Goal: Task Accomplishment & Management: Manage account settings

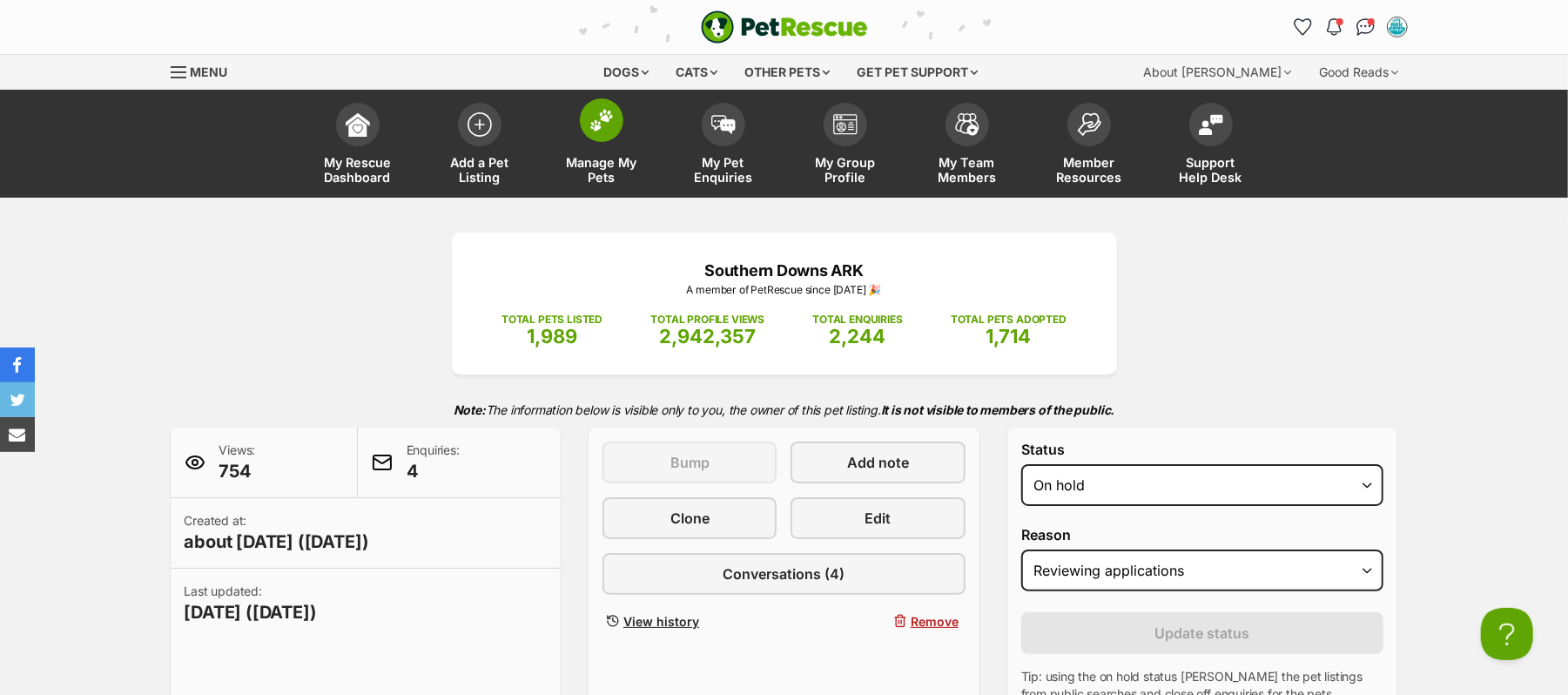
click at [604, 132] on img at bounding box center [602, 120] width 24 height 23
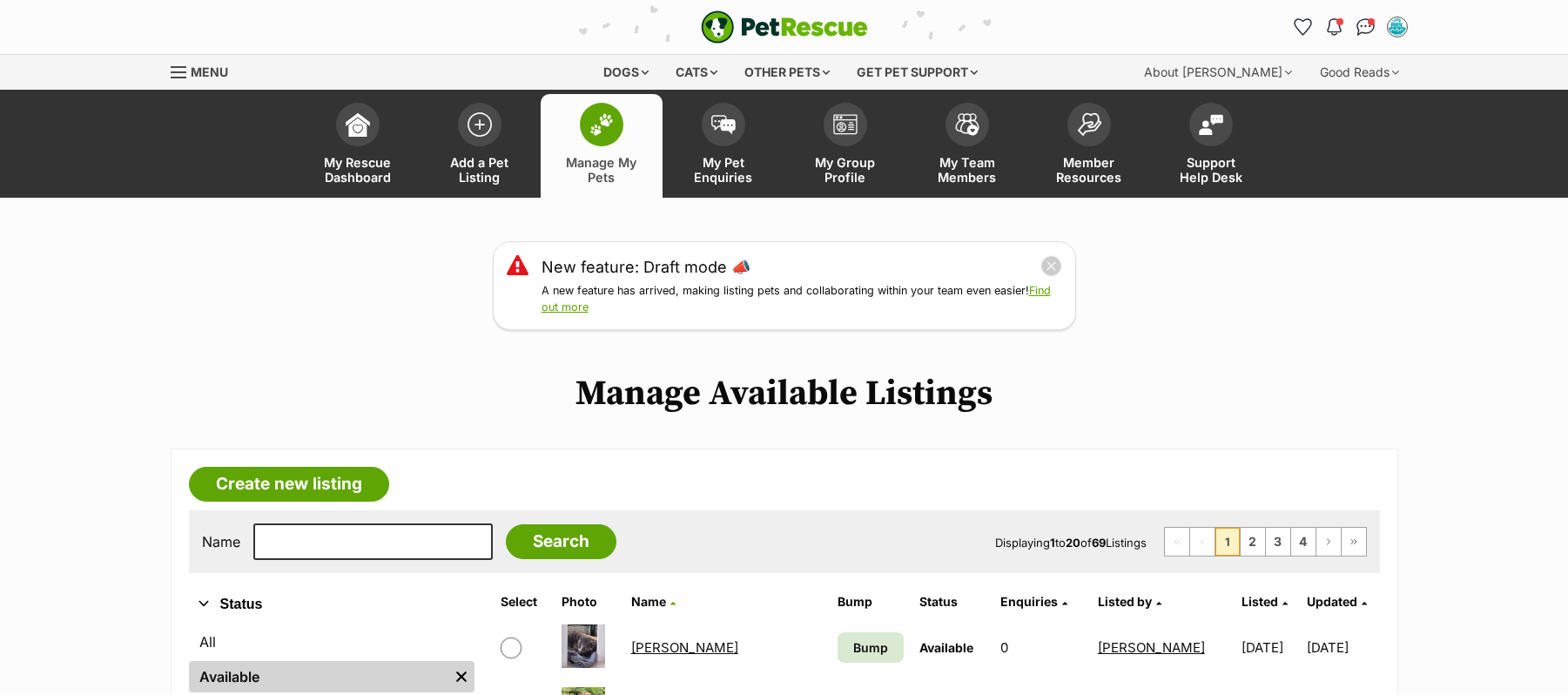
click at [371, 560] on input "text" at bounding box center [373, 542] width 240 height 36
type input "Buddy"
click at [505, 524] on input "Search" at bounding box center [561, 542] width 111 height 34
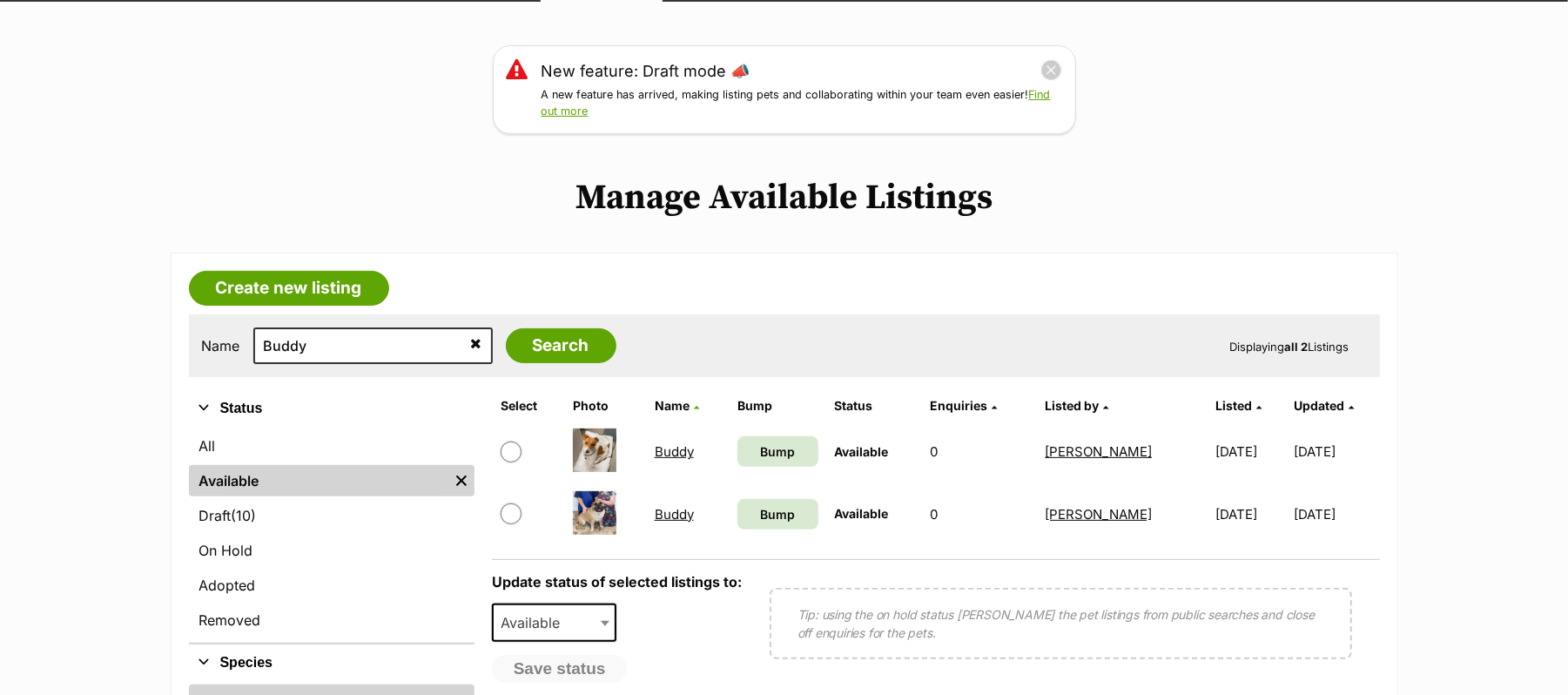
scroll to position [231, 0]
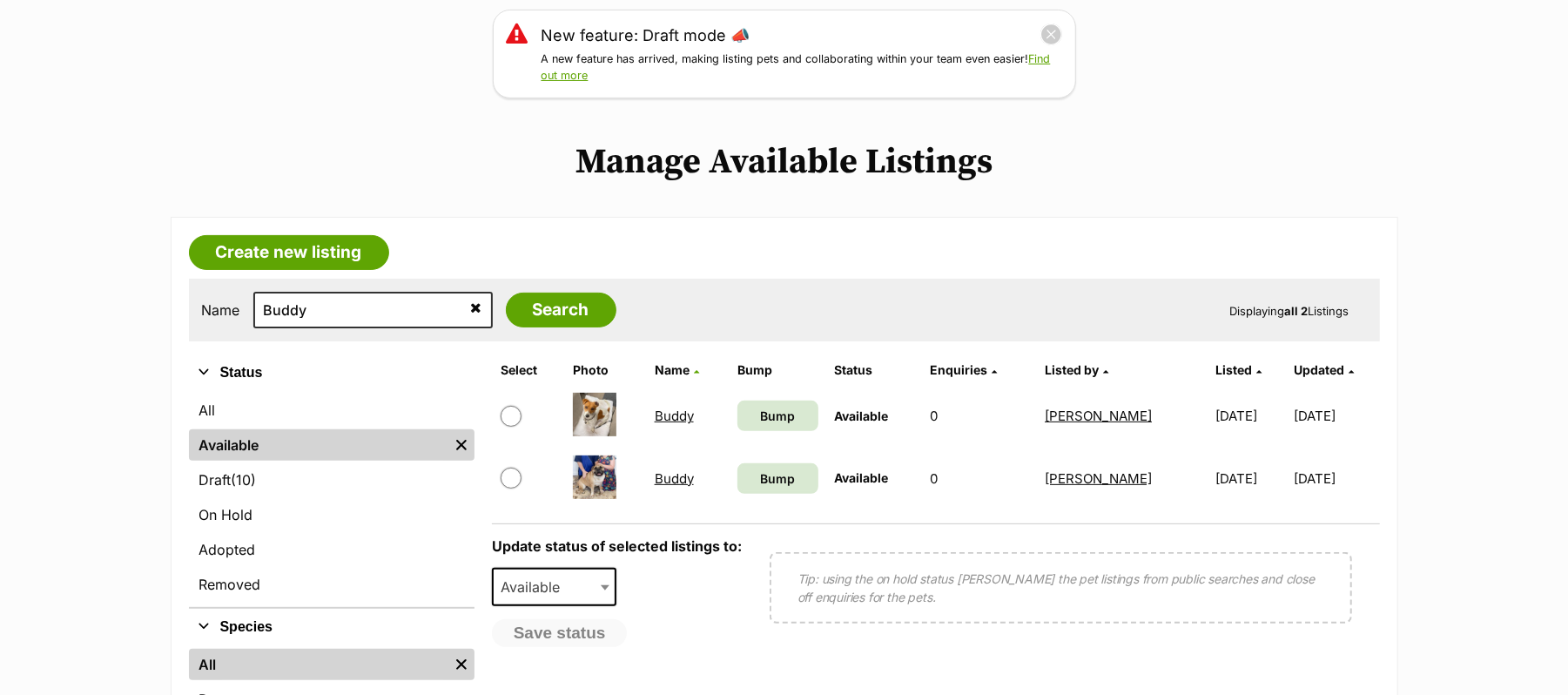
click at [662, 424] on link "Buddy" at bounding box center [673, 416] width 39 height 16
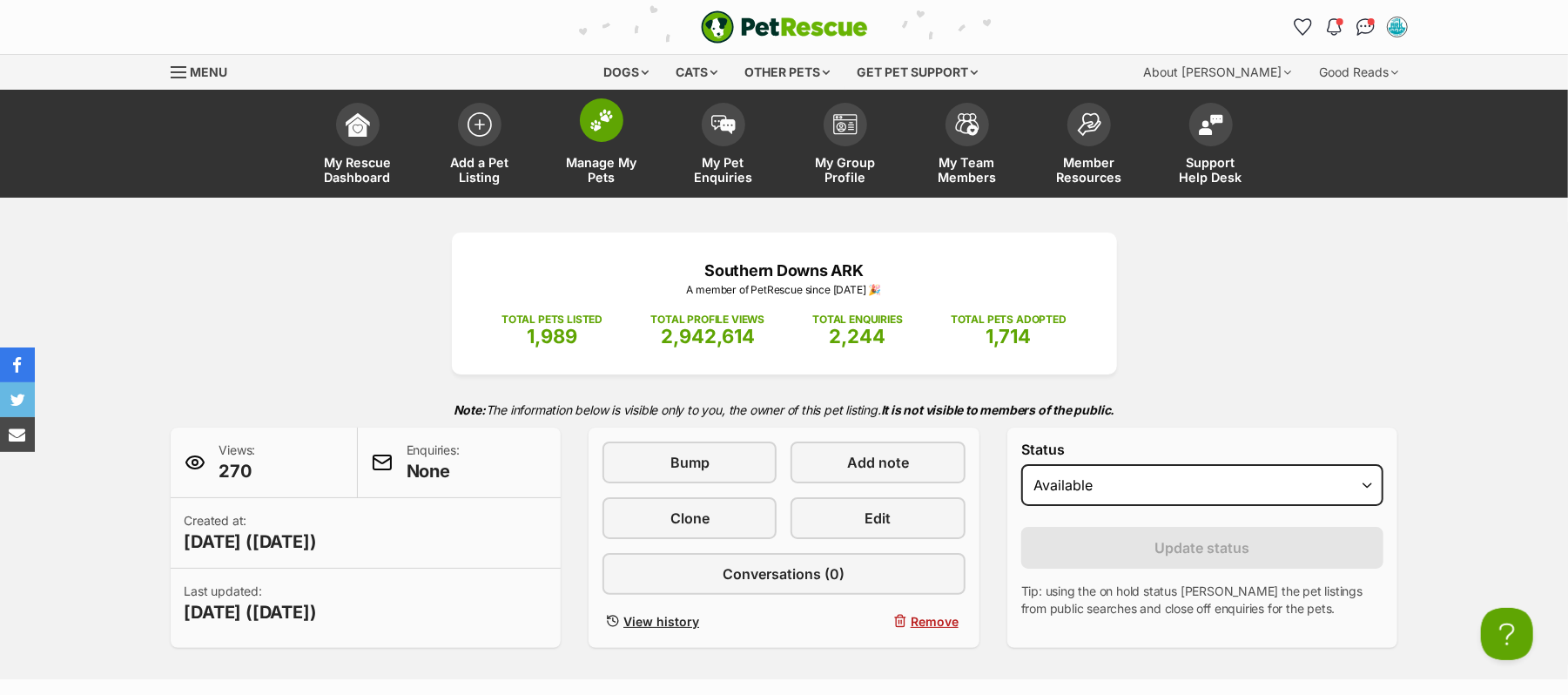
click at [600, 132] on img at bounding box center [602, 120] width 24 height 23
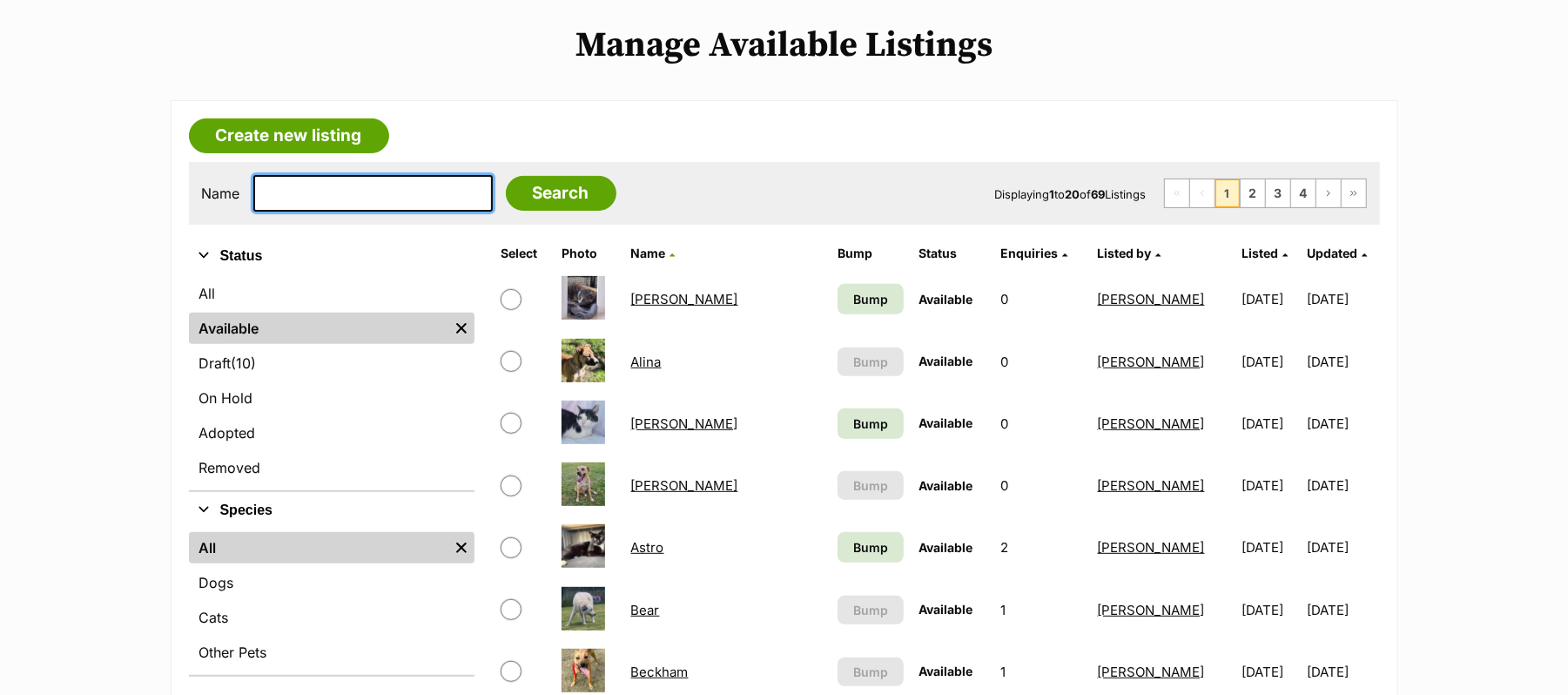
click at [342, 211] on input "text" at bounding box center [373, 193] width 240 height 36
type input "Elmo"
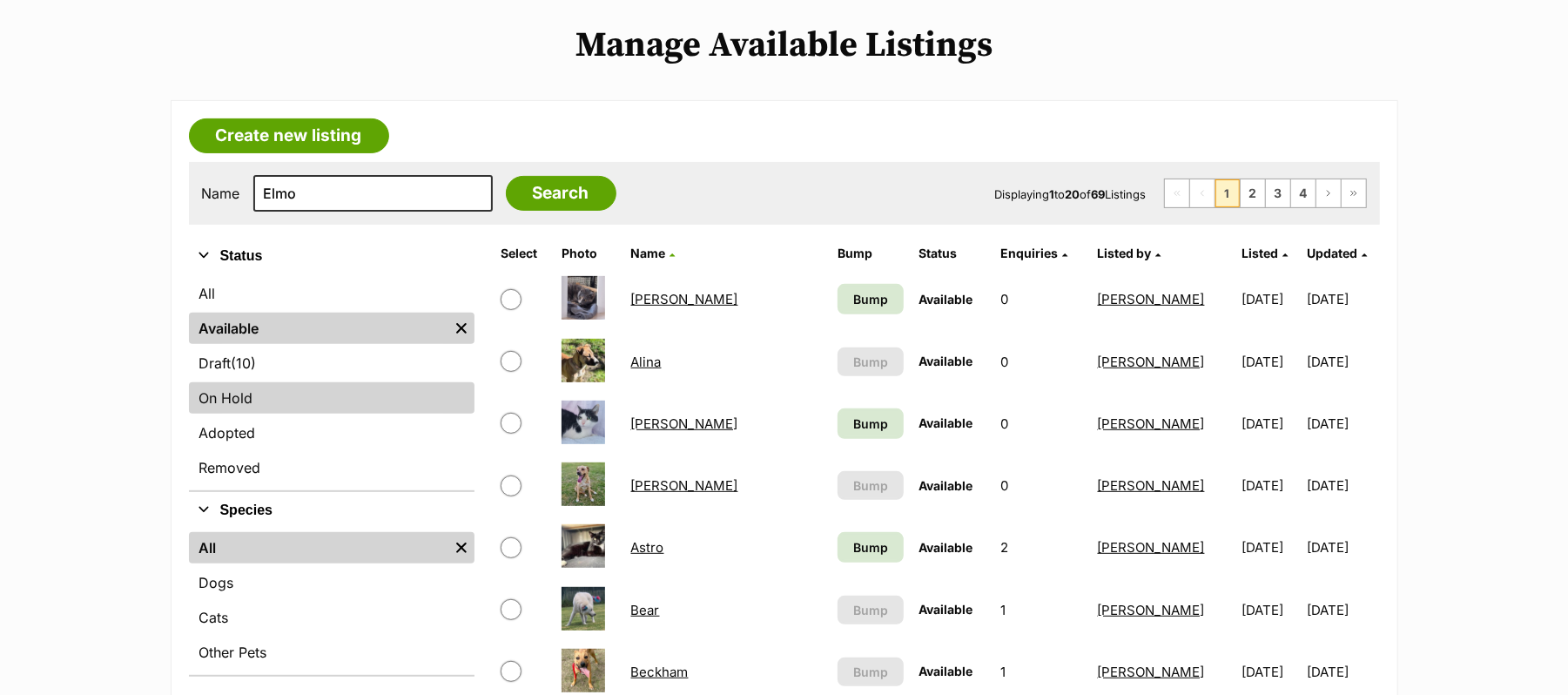
click at [248, 414] on link "On Hold" at bounding box center [331, 397] width 286 height 32
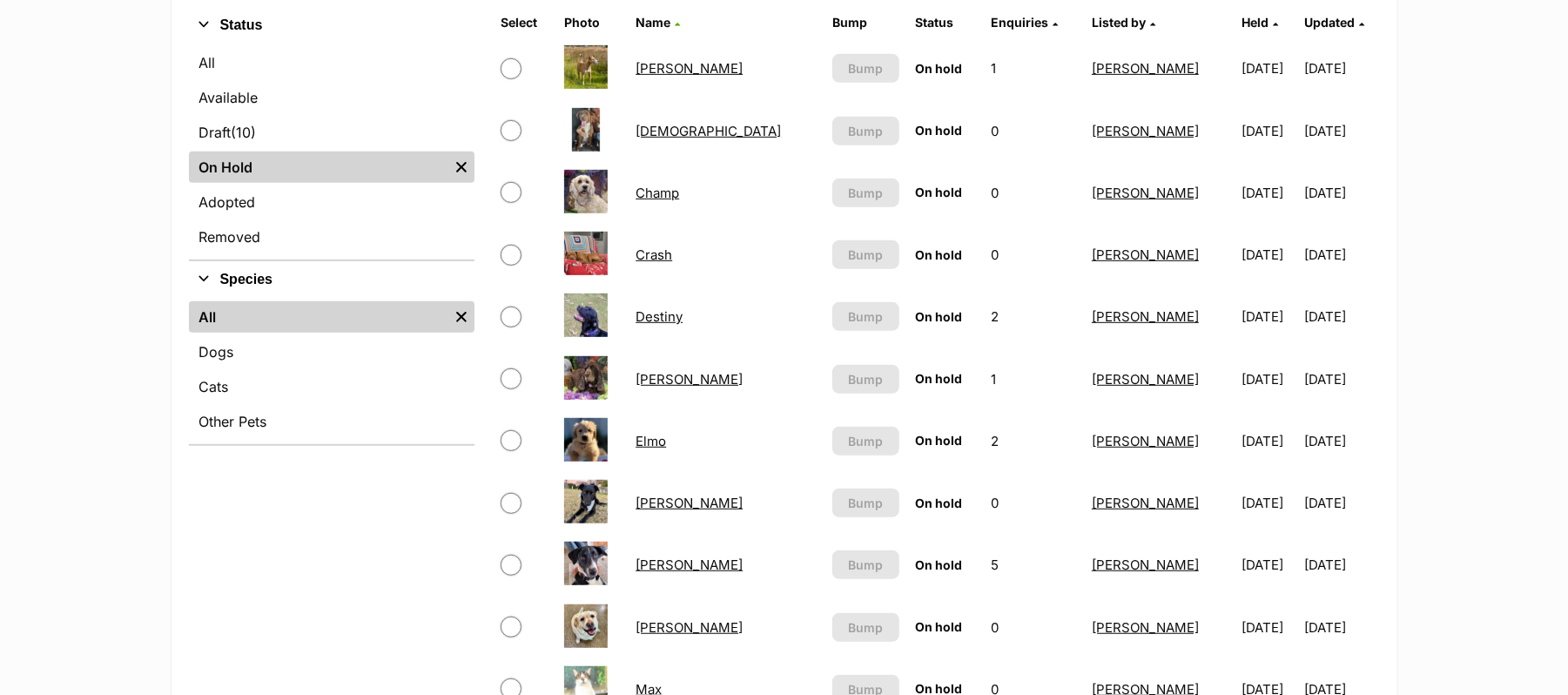
scroll to position [580, 0]
click at [658, 448] on link "Elmo" at bounding box center [651, 440] width 31 height 16
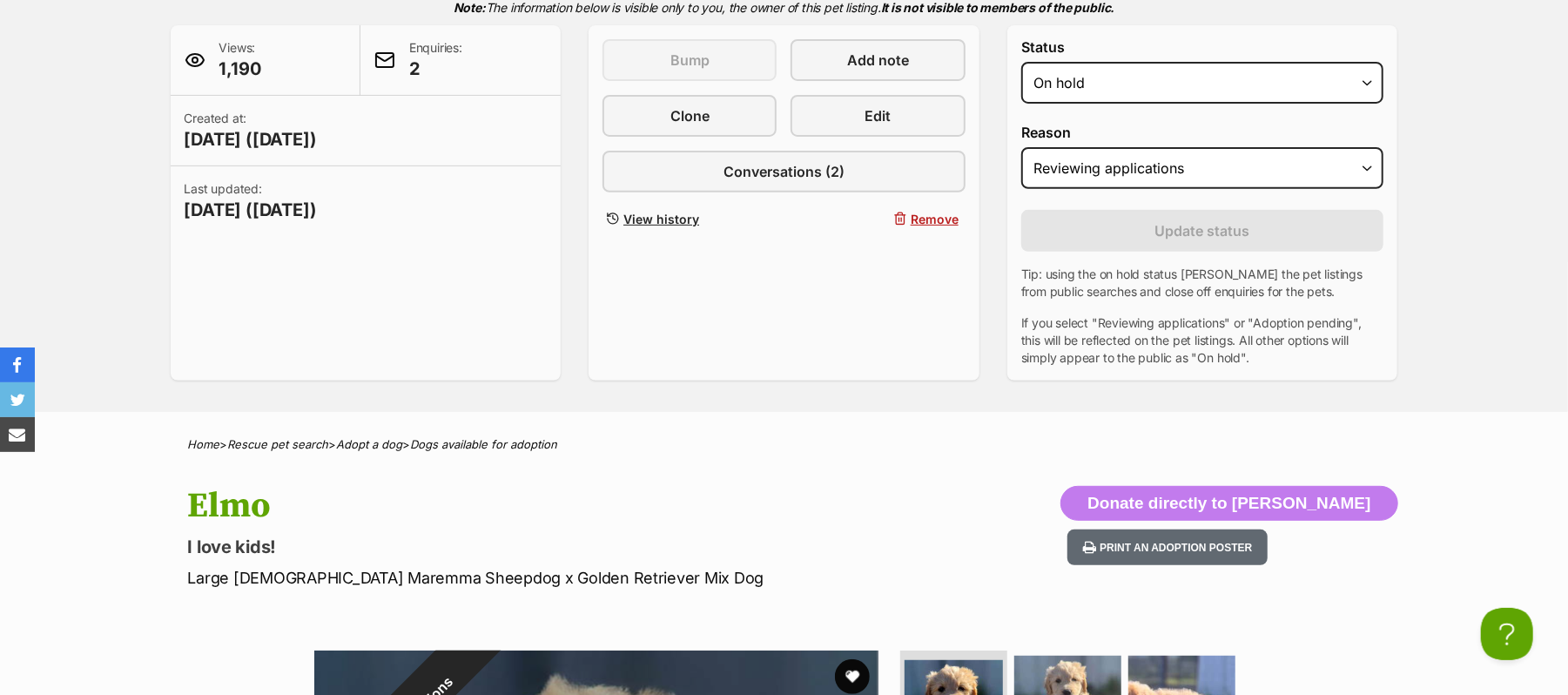
scroll to position [348, 0]
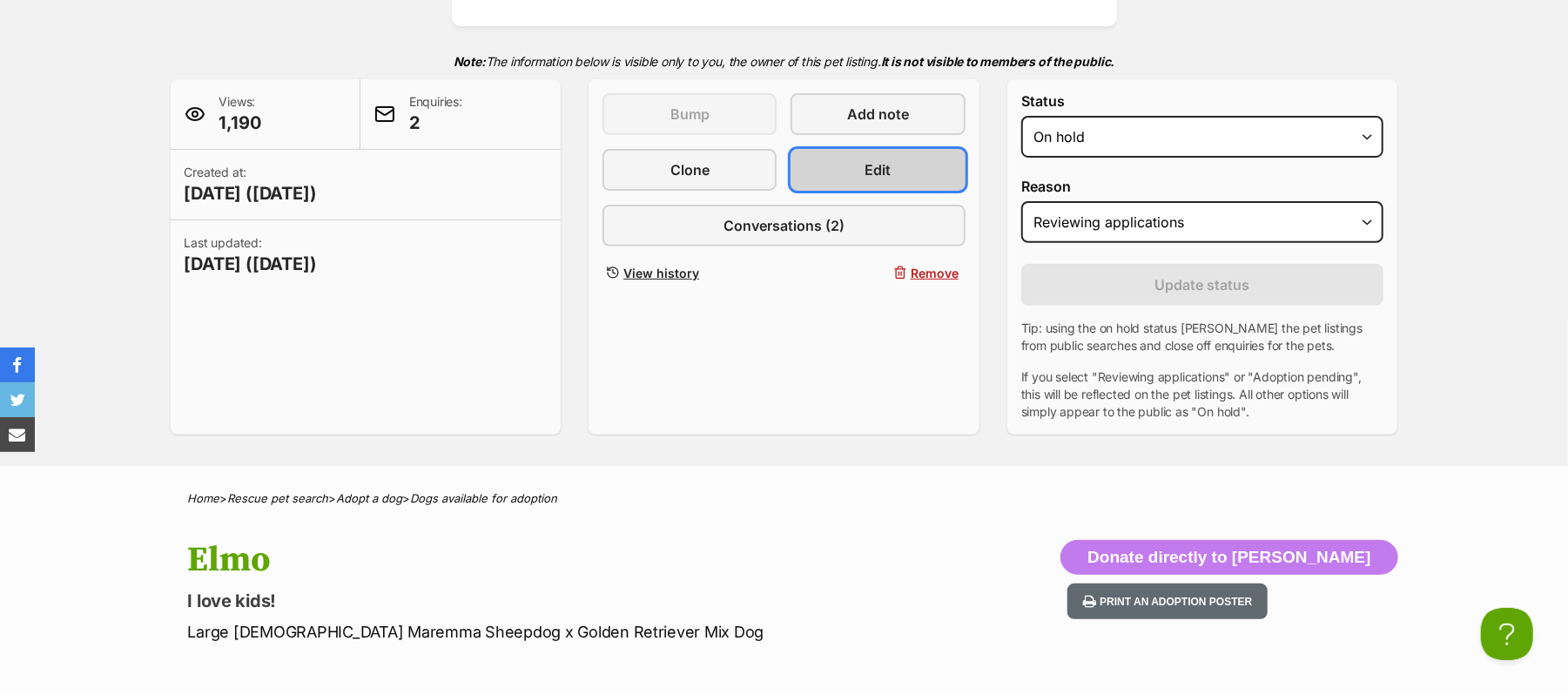
click at [897, 191] on link "Edit" at bounding box center [877, 170] width 174 height 42
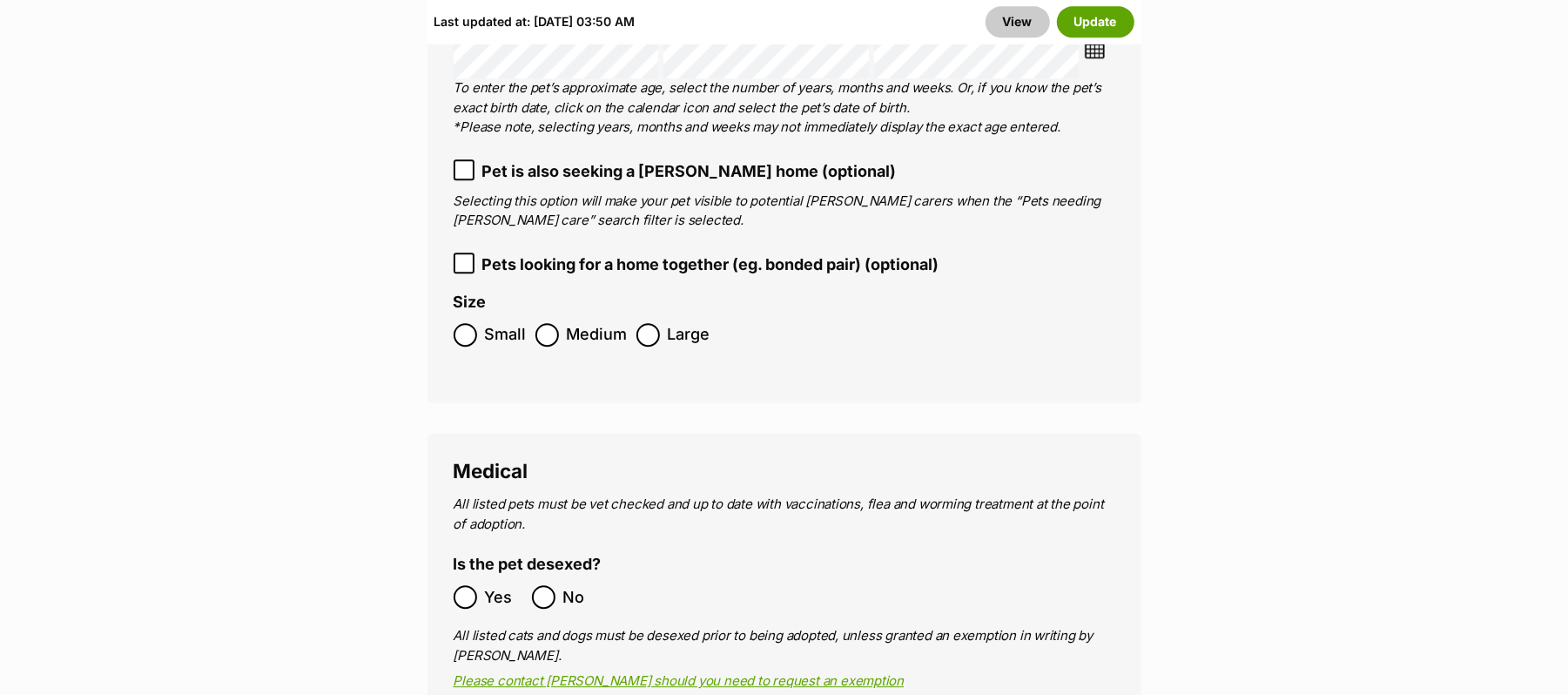
scroll to position [3365, 0]
